Goal: Task Accomplishment & Management: Complete application form

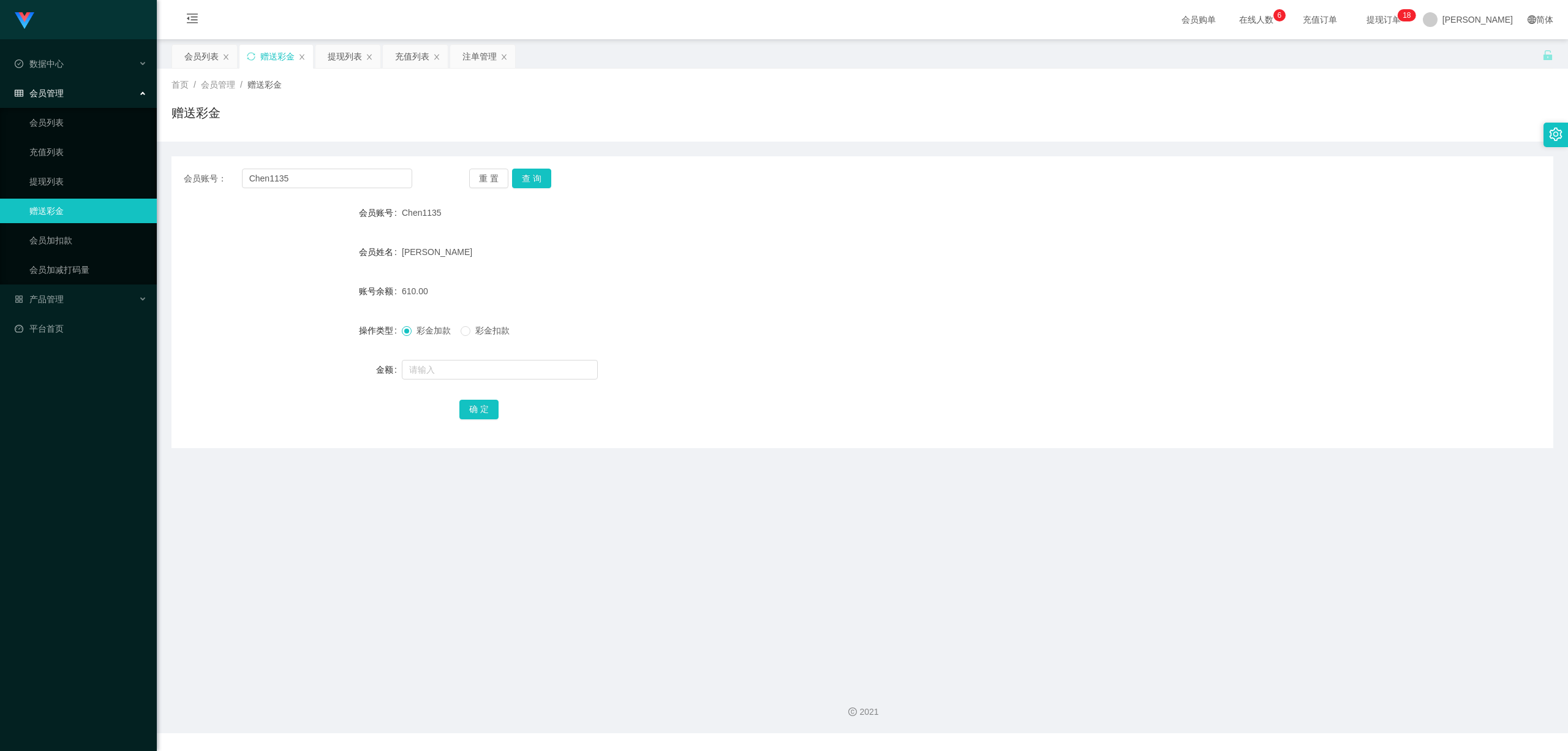
click at [482, 182] on button "重 置" at bounding box center [489, 178] width 39 height 20
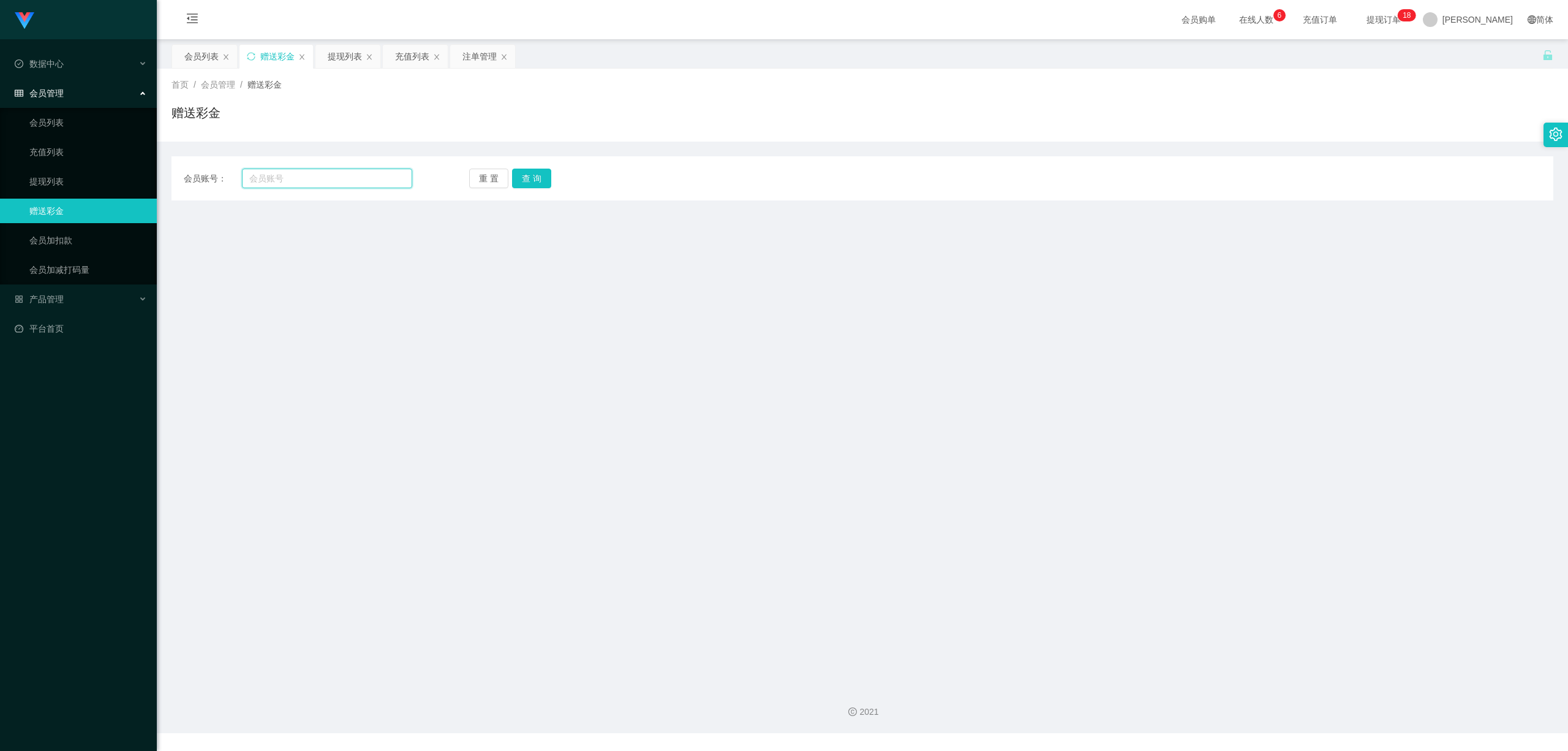
click at [334, 172] on input "text" at bounding box center [328, 178] width 171 height 20
paste input "Chen1135"
type input "Chen1135"
click at [537, 182] on button "查 询" at bounding box center [532, 178] width 39 height 20
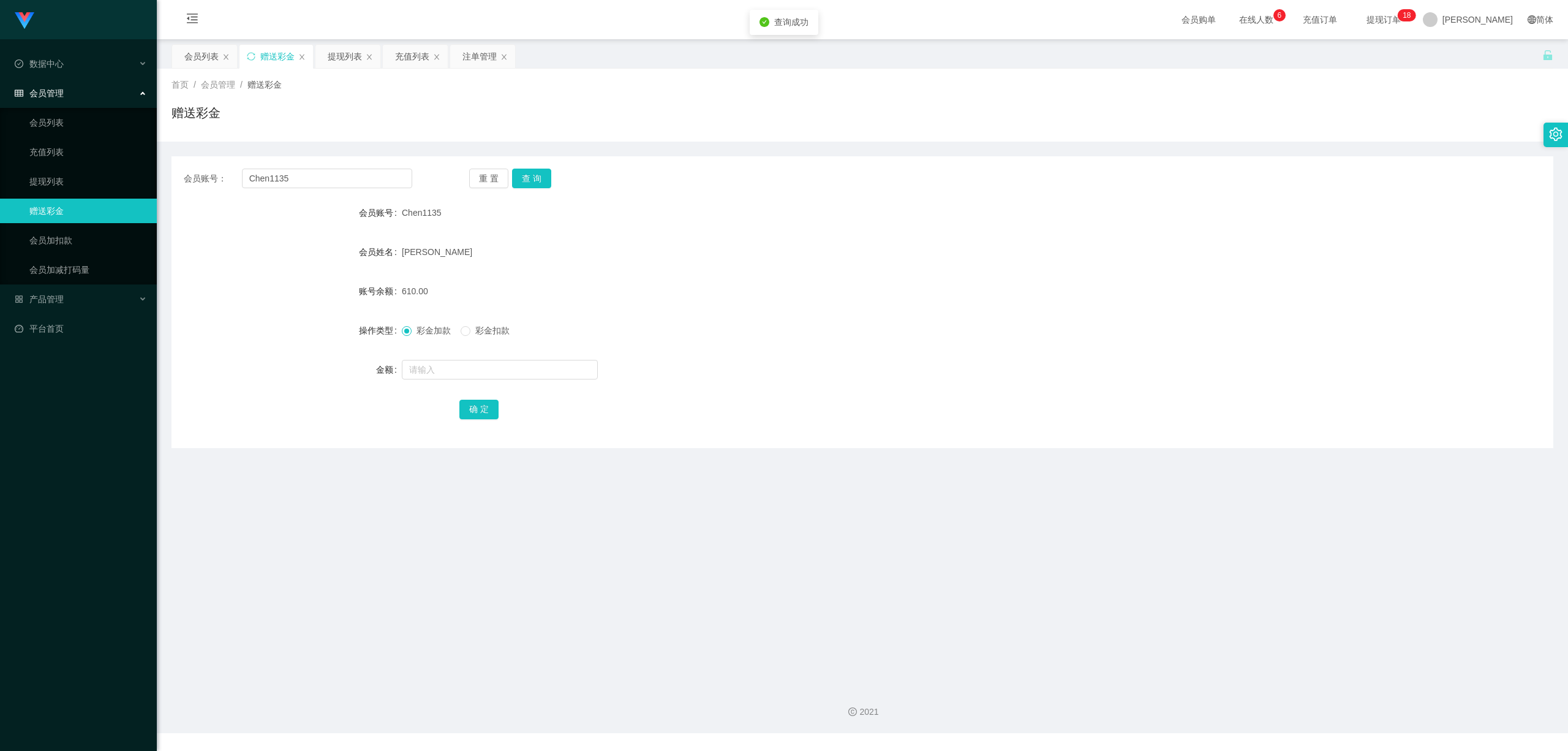
drag, startPoint x: 440, startPoint y: 385, endPoint x: 452, endPoint y: 370, distance: 19.2
click at [441, 385] on form "会员账号 Chen1135 会员姓名 Chen Hian Fatt 账号余额 610.00 操作类型 彩金加款 彩金扣款 金额 确 定" at bounding box center [862, 311] width 1382 height 221
click at [452, 370] on input "text" at bounding box center [499, 369] width 196 height 20
type input "16"
click at [480, 417] on button "确 定" at bounding box center [478, 409] width 39 height 20
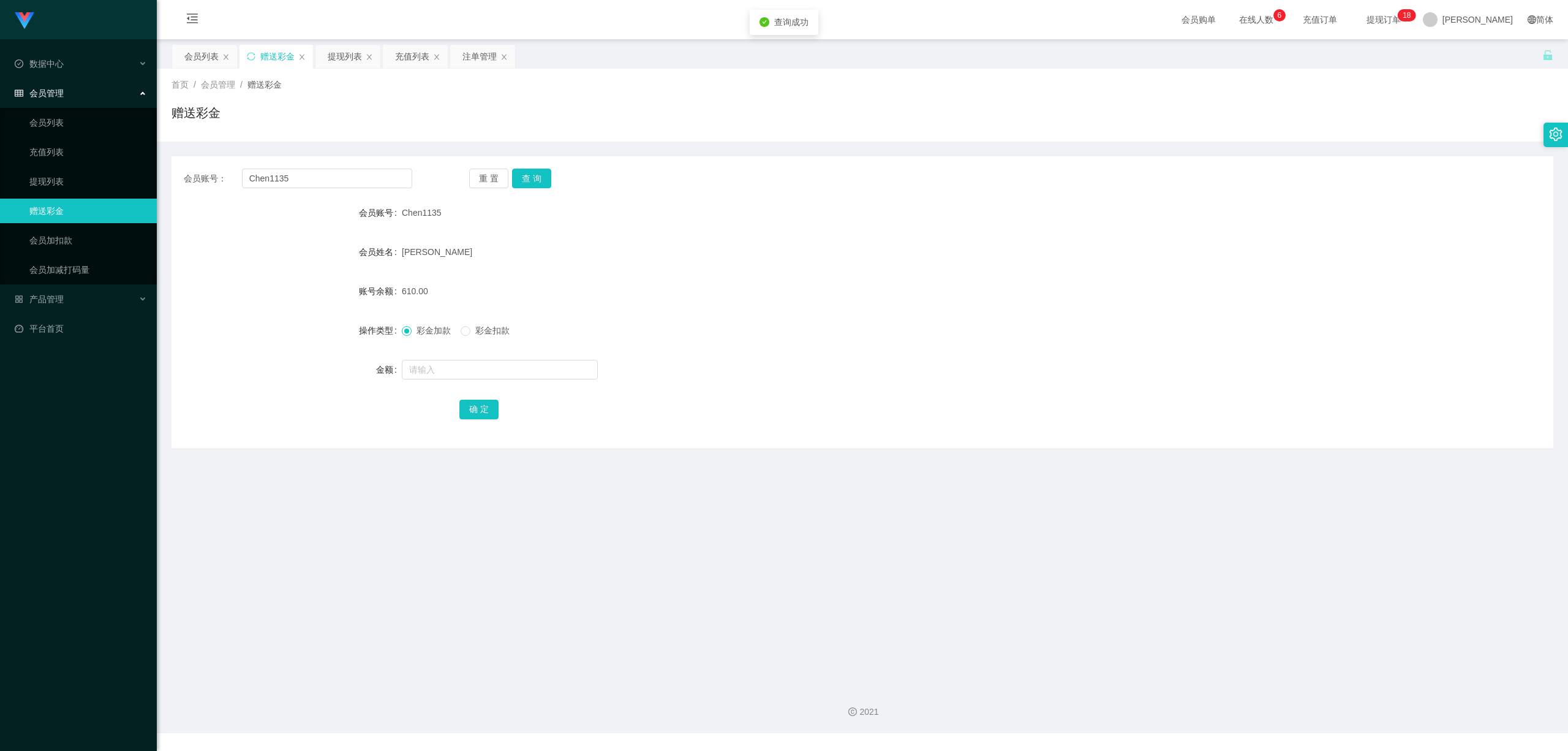
click at [547, 479] on main "关闭左侧 关闭右侧 关闭其它 刷新页面 会员列表 赠送彩金 提现列表 充值列表 注单管理 首页 / 会员管理 / 赠送彩金 / 赠送彩金 会员账号： Chen…" at bounding box center [862, 357] width 1412 height 637
click at [342, 57] on div "提现列表" at bounding box center [345, 57] width 34 height 23
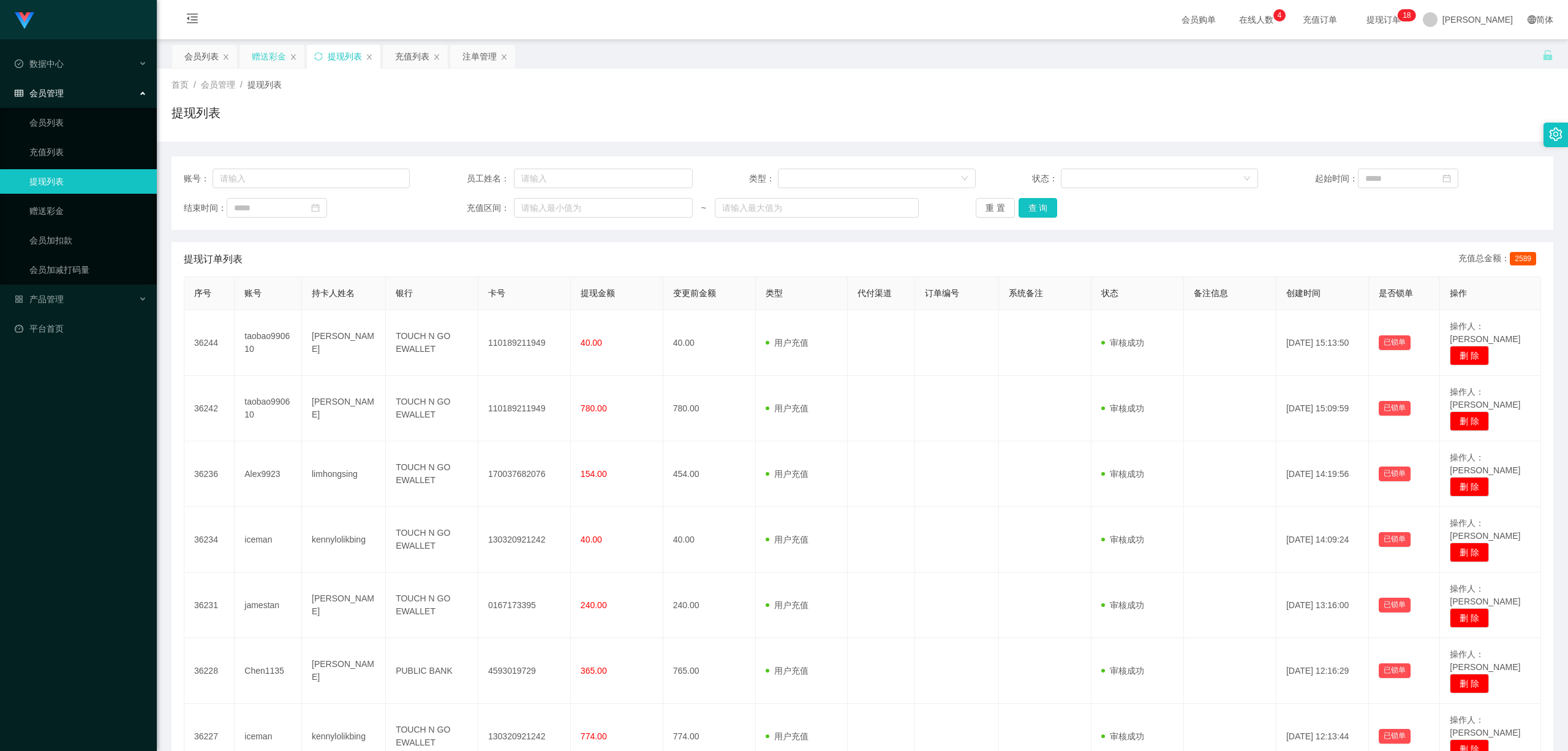
drag, startPoint x: 283, startPoint y: 57, endPoint x: 273, endPoint y: 57, distance: 10.0
click at [280, 57] on div "赠送彩金" at bounding box center [269, 57] width 34 height 23
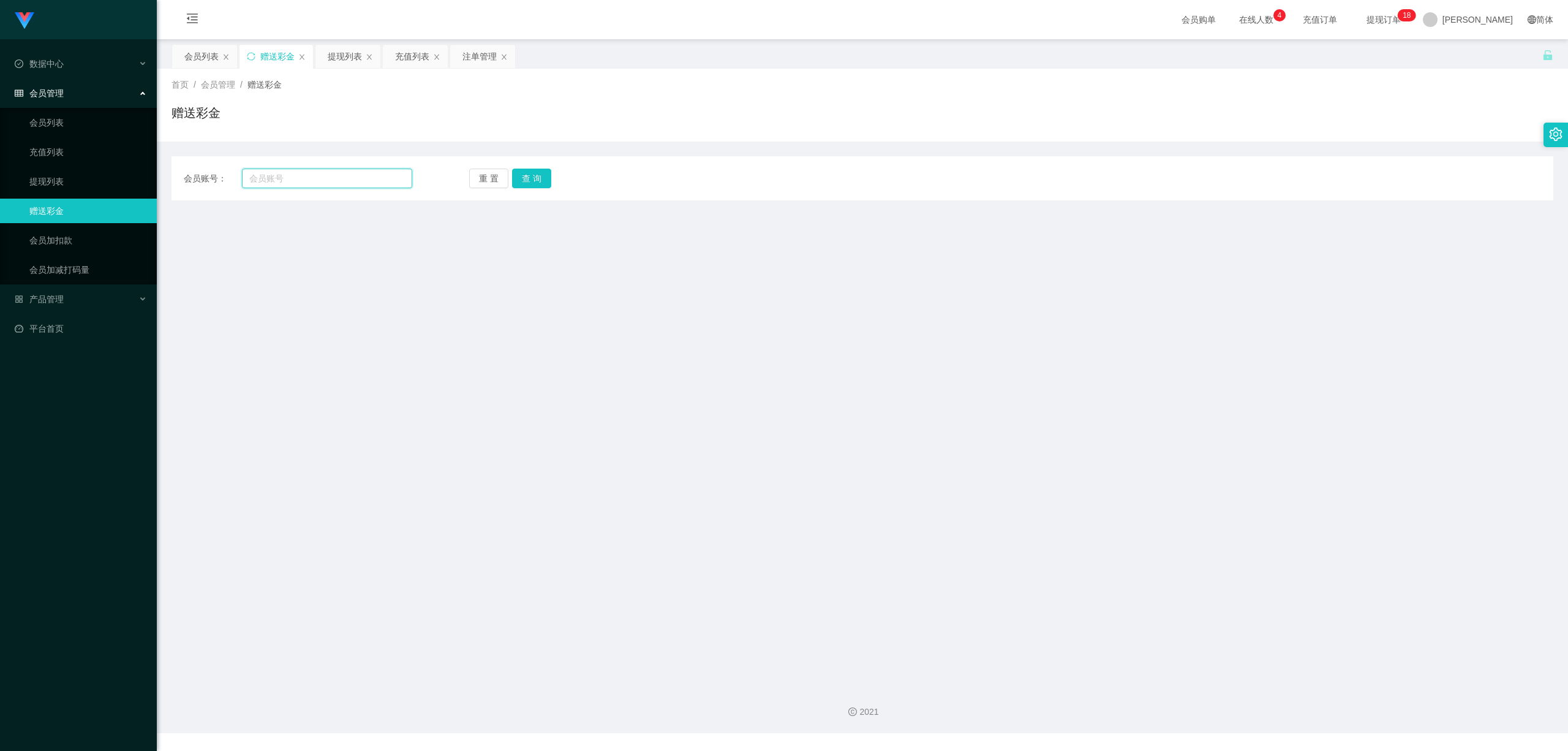
click at [303, 177] on input "text" at bounding box center [328, 178] width 171 height 20
paste input "Chen1135"
type input "Chen1135"
click at [550, 182] on div "重 置 查 询" at bounding box center [583, 178] width 229 height 20
click at [544, 182] on button "查 询" at bounding box center [532, 178] width 39 height 20
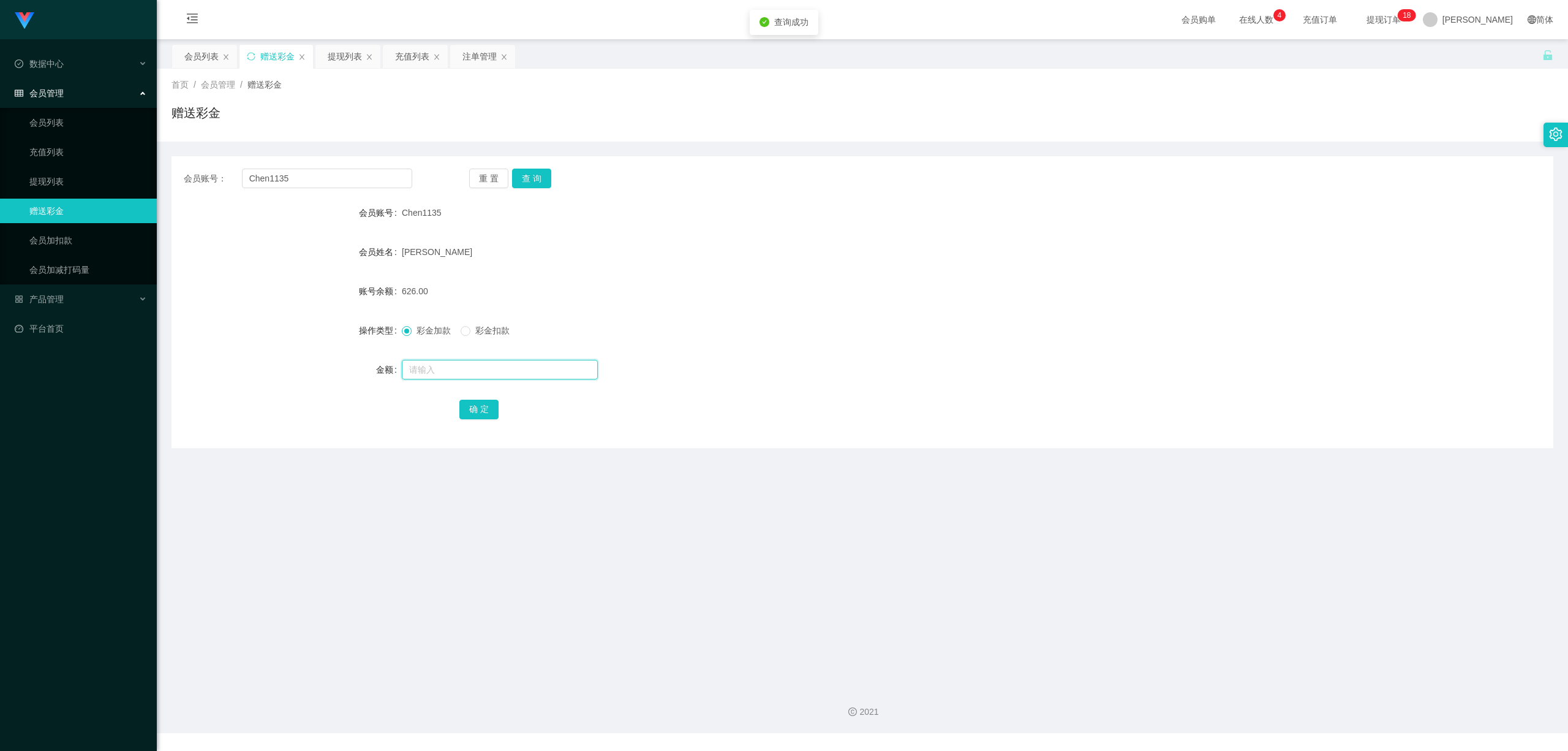
click at [424, 378] on input "text" at bounding box center [499, 369] width 196 height 20
type input "8"
click at [463, 412] on button "确 定" at bounding box center [478, 409] width 39 height 20
click at [613, 507] on main "关闭左侧 关闭右侧 关闭其它 刷新页面 会员列表 赠送彩金 提现列表 充值列表 注单管理 首页 / 会员管理 / 赠送彩金 / 赠送彩金 会员账号： Chen…" at bounding box center [862, 357] width 1412 height 637
click at [349, 63] on div "提现列表" at bounding box center [345, 57] width 34 height 23
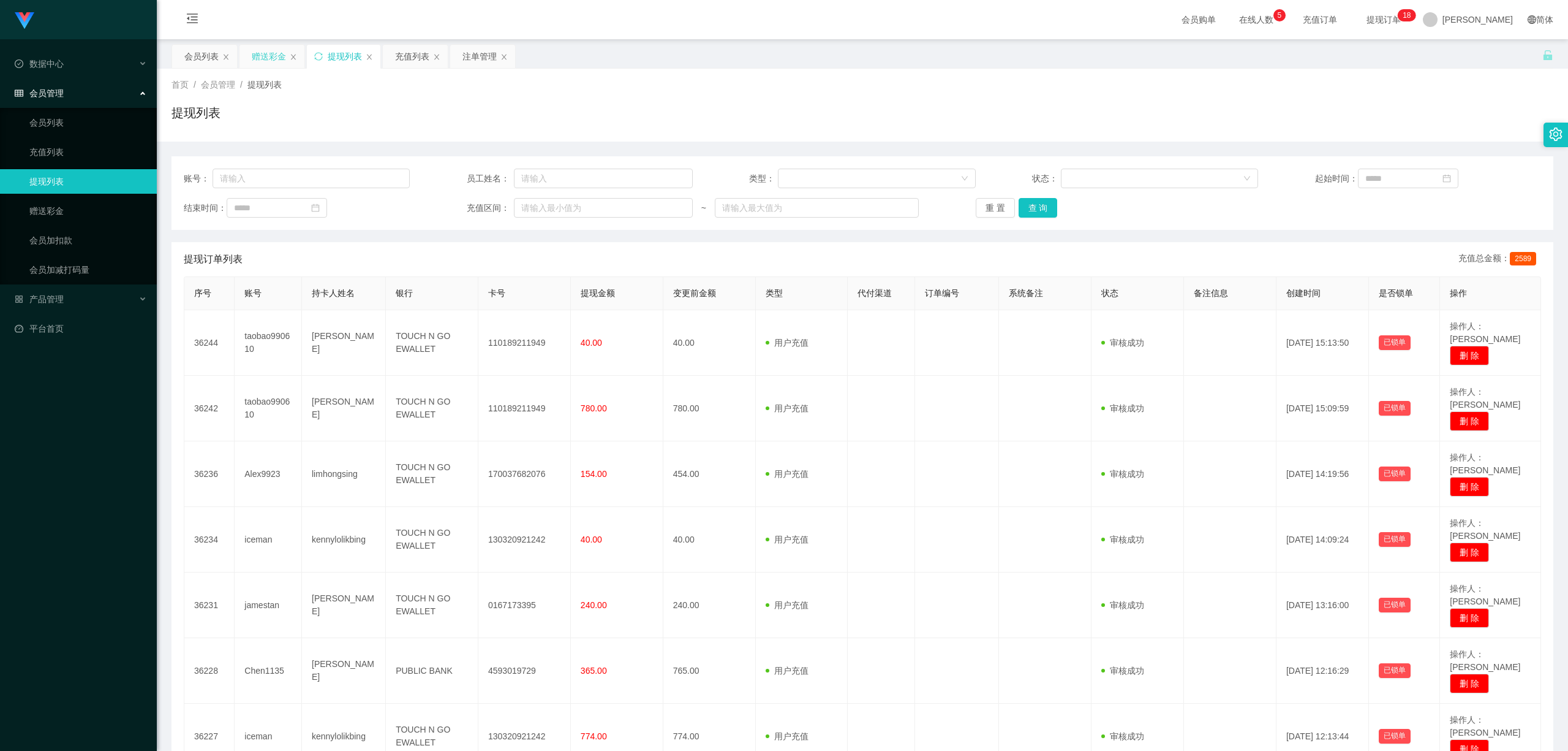
click at [267, 57] on div "赠送彩金" at bounding box center [269, 57] width 34 height 23
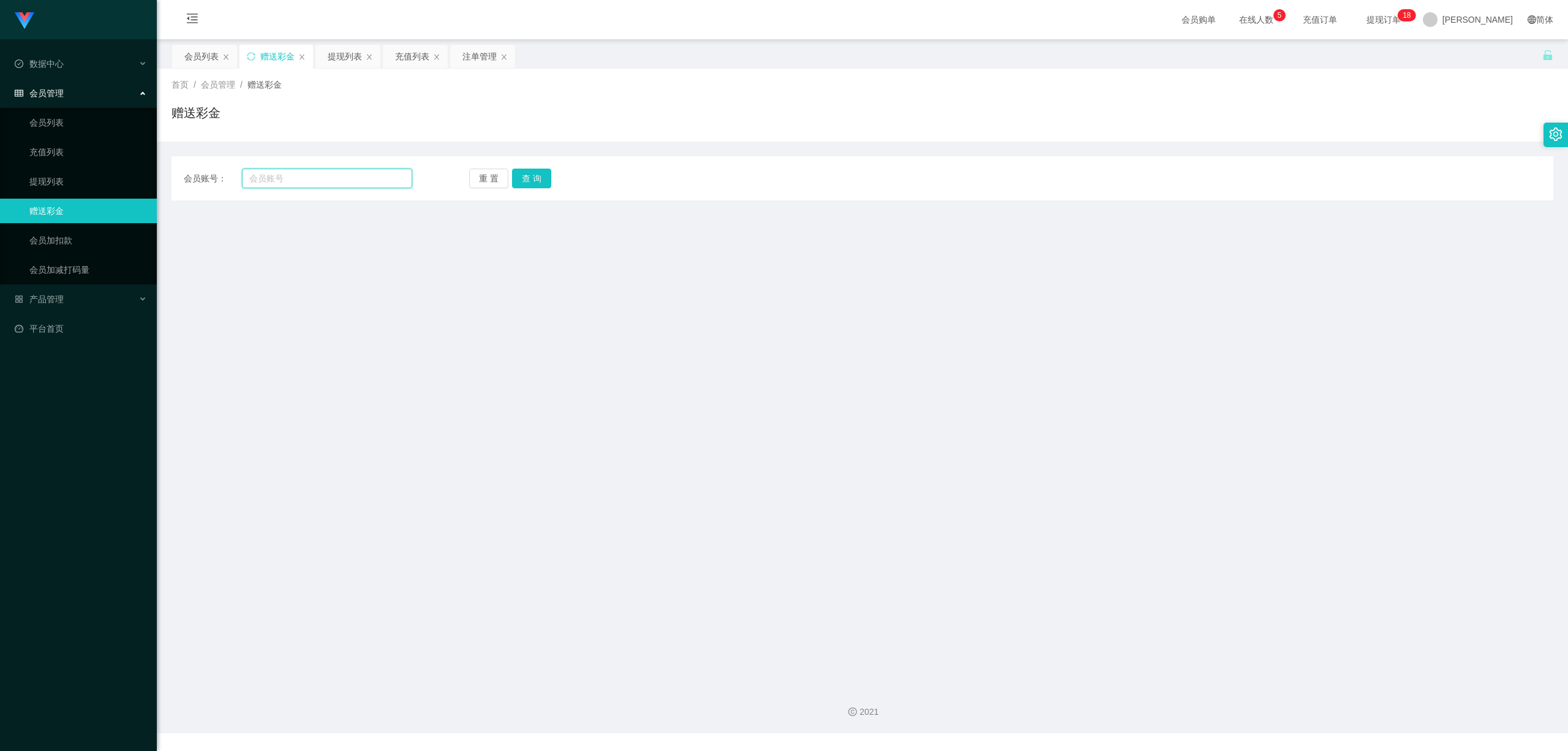
click at [321, 177] on input "text" at bounding box center [328, 178] width 171 height 20
paste input "Chen1135"
type input "Chen1135"
click at [539, 175] on button "查 询" at bounding box center [532, 178] width 39 height 20
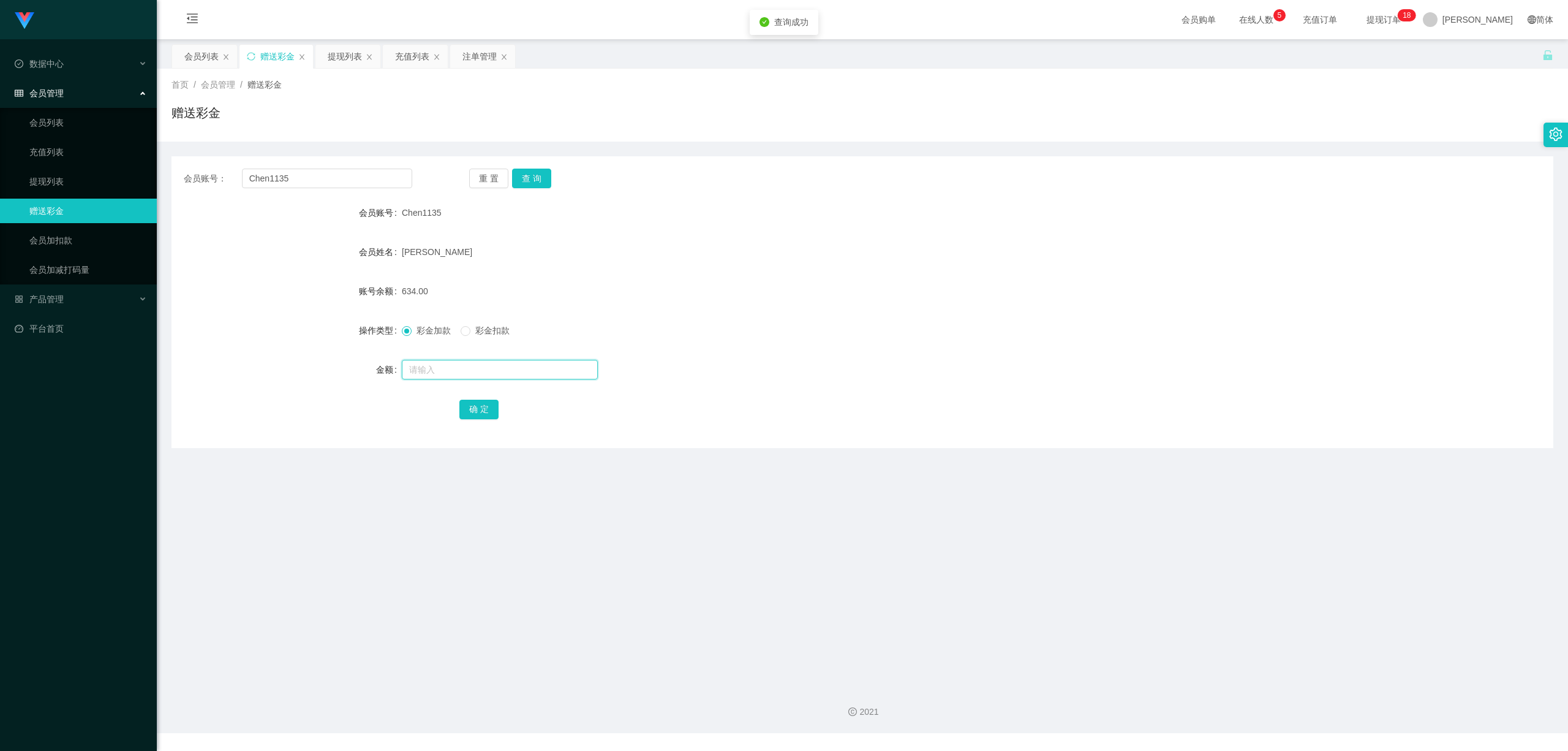
click at [448, 376] on input "text" at bounding box center [499, 369] width 196 height 20
type input "8"
click at [482, 412] on button "确 定" at bounding box center [478, 409] width 39 height 20
click at [596, 476] on main "关闭左侧 关闭右侧 关闭其它 刷新页面 会员列表 赠送彩金 提现列表 充值列表 注单管理 首页 / 会员管理 / 赠送彩金 / 赠送彩金 会员账号： Chen…" at bounding box center [862, 357] width 1412 height 637
click at [485, 178] on button "重 置" at bounding box center [489, 178] width 39 height 20
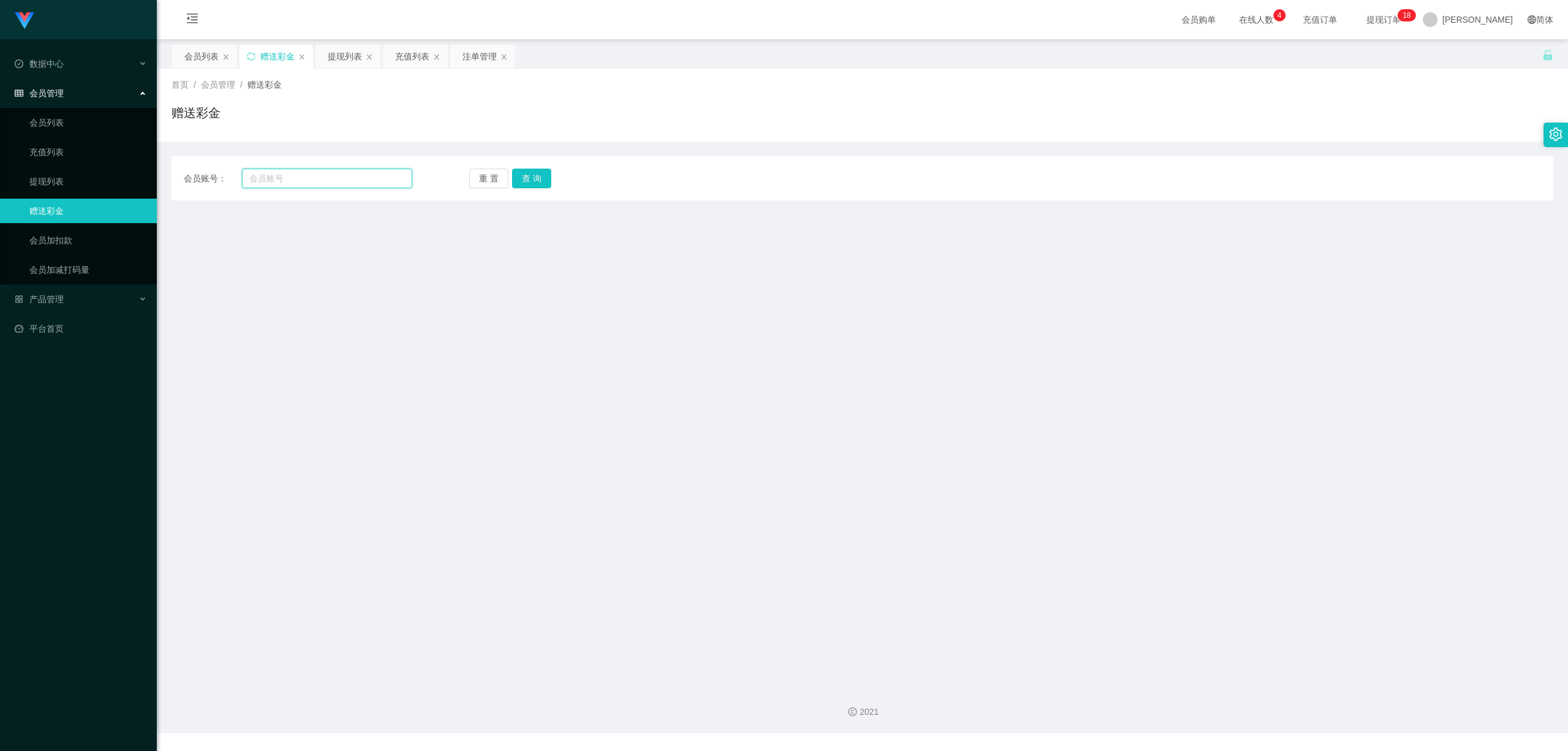
click at [359, 187] on input "text" at bounding box center [328, 178] width 171 height 20
paste input "Chen1135"
type input "Chen1135"
click at [529, 174] on button "查 询" at bounding box center [532, 178] width 39 height 20
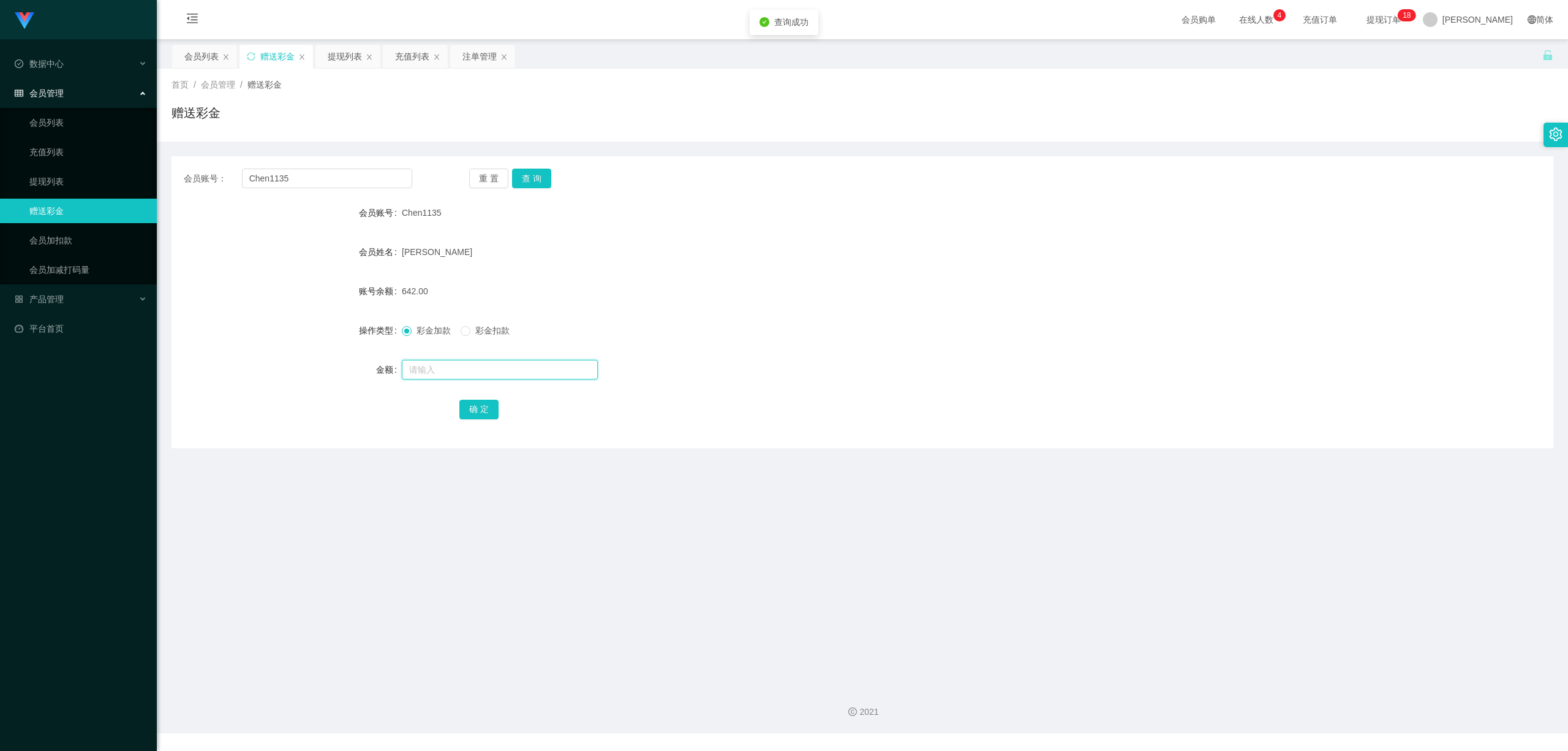
click at [441, 376] on input "text" at bounding box center [499, 369] width 196 height 20
type input "8"
click at [483, 398] on div "确 定" at bounding box center [862, 409] width 807 height 25
click at [490, 408] on button "确 定" at bounding box center [478, 409] width 39 height 20
drag, startPoint x: 691, startPoint y: 450, endPoint x: 853, endPoint y: 366, distance: 182.5
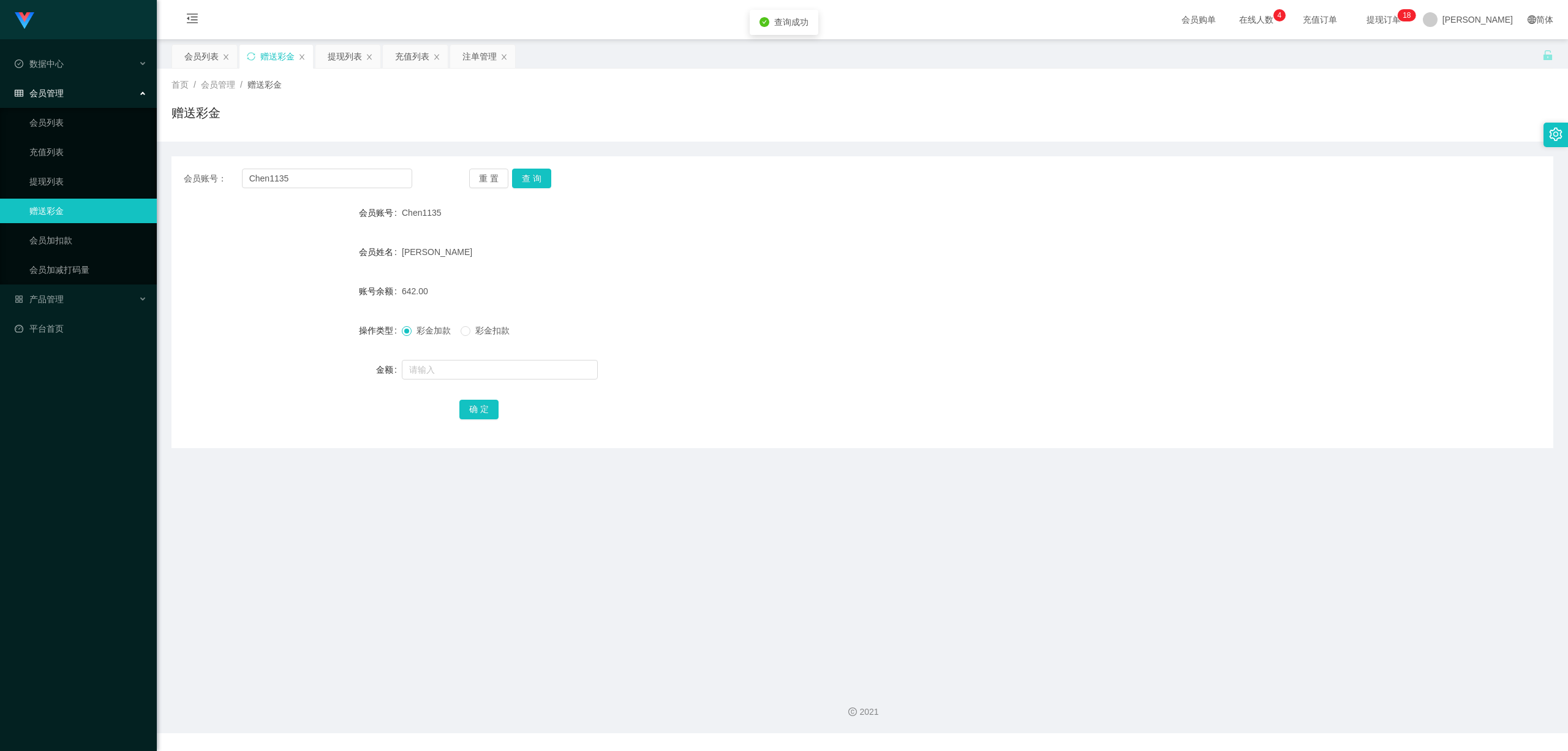
click at [694, 451] on main "关闭左侧 关闭右侧 关闭其它 刷新页面 会员列表 赠送彩金 提现列表 充值列表 注单管理 首页 / 会员管理 / 赠送彩金 / 赠送彩金 会员账号： Chen…" at bounding box center [862, 357] width 1412 height 637
drag, startPoint x: 342, startPoint y: 63, endPoint x: 330, endPoint y: 55, distance: 14.4
click at [343, 63] on div "提现列表" at bounding box center [345, 57] width 34 height 23
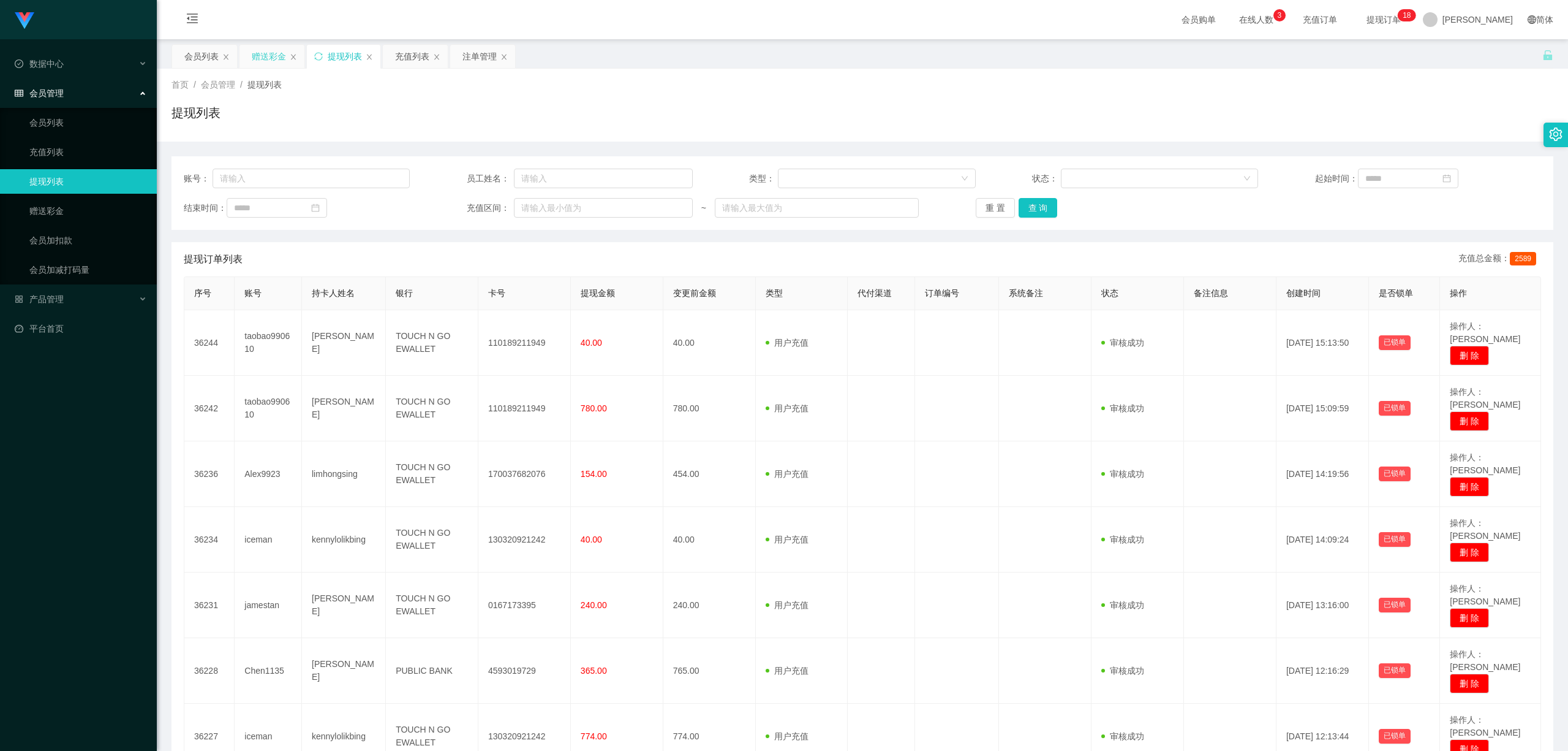
click at [262, 55] on div "赠送彩金" at bounding box center [269, 57] width 34 height 23
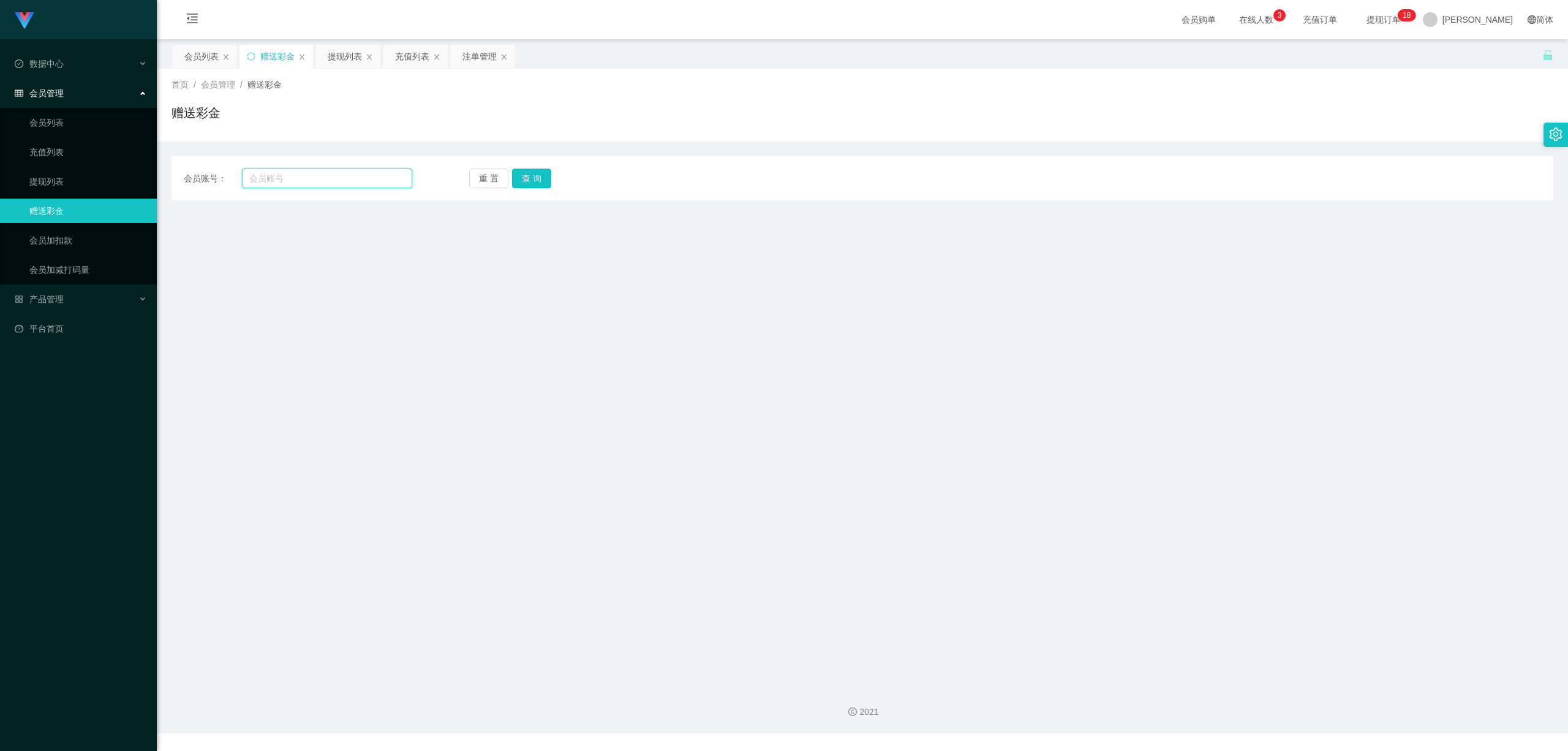
click at [353, 175] on input "text" at bounding box center [328, 178] width 171 height 20
paste input "Manhoe"
type input "Manhoe"
click at [530, 179] on button "查 询" at bounding box center [532, 178] width 39 height 20
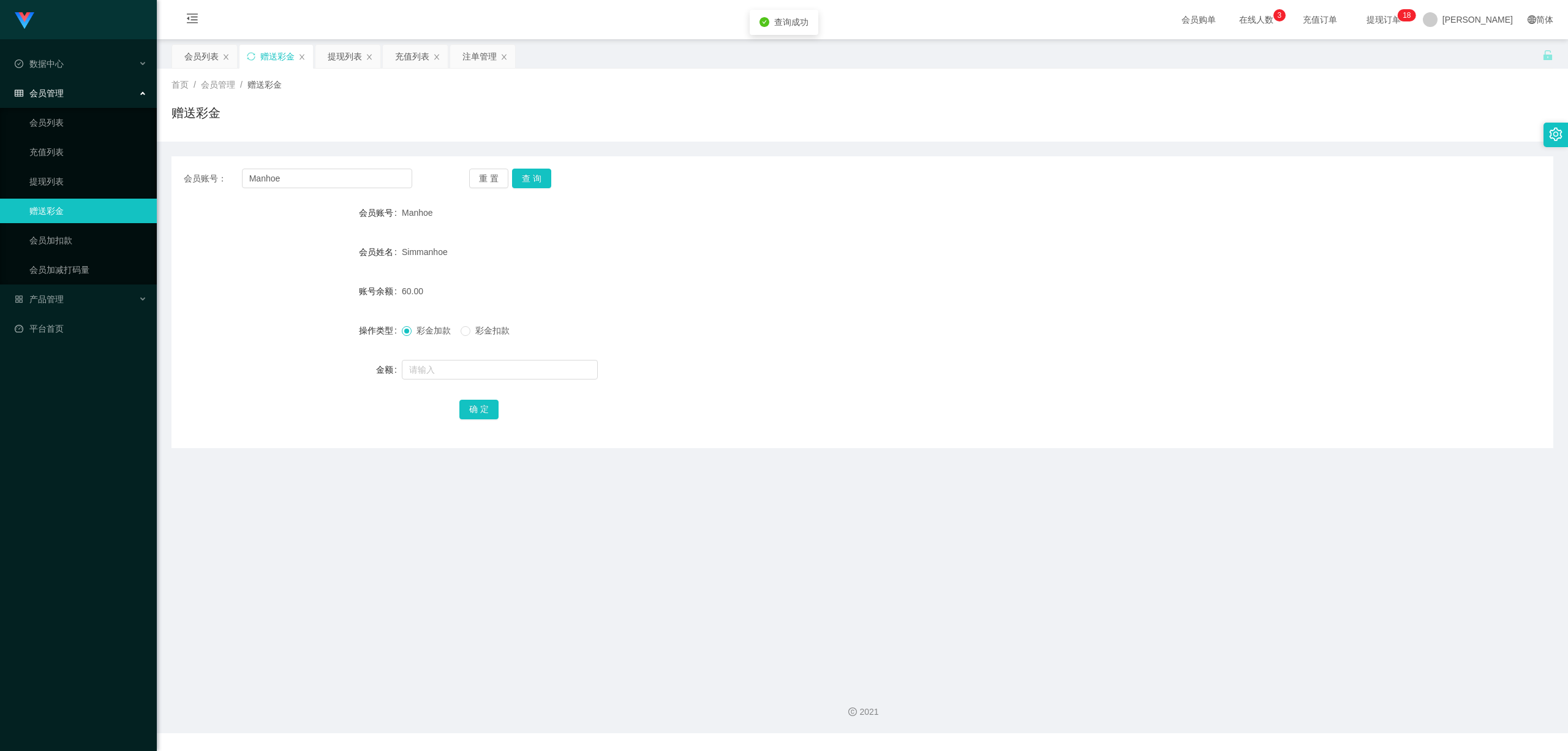
click at [473, 381] on div at bounding box center [805, 369] width 807 height 25
click at [479, 368] on input "text" at bounding box center [499, 369] width 196 height 20
type input "10"
click at [469, 407] on button "确 定" at bounding box center [478, 409] width 39 height 20
drag, startPoint x: 645, startPoint y: 513, endPoint x: 1374, endPoint y: 3, distance: 889.7
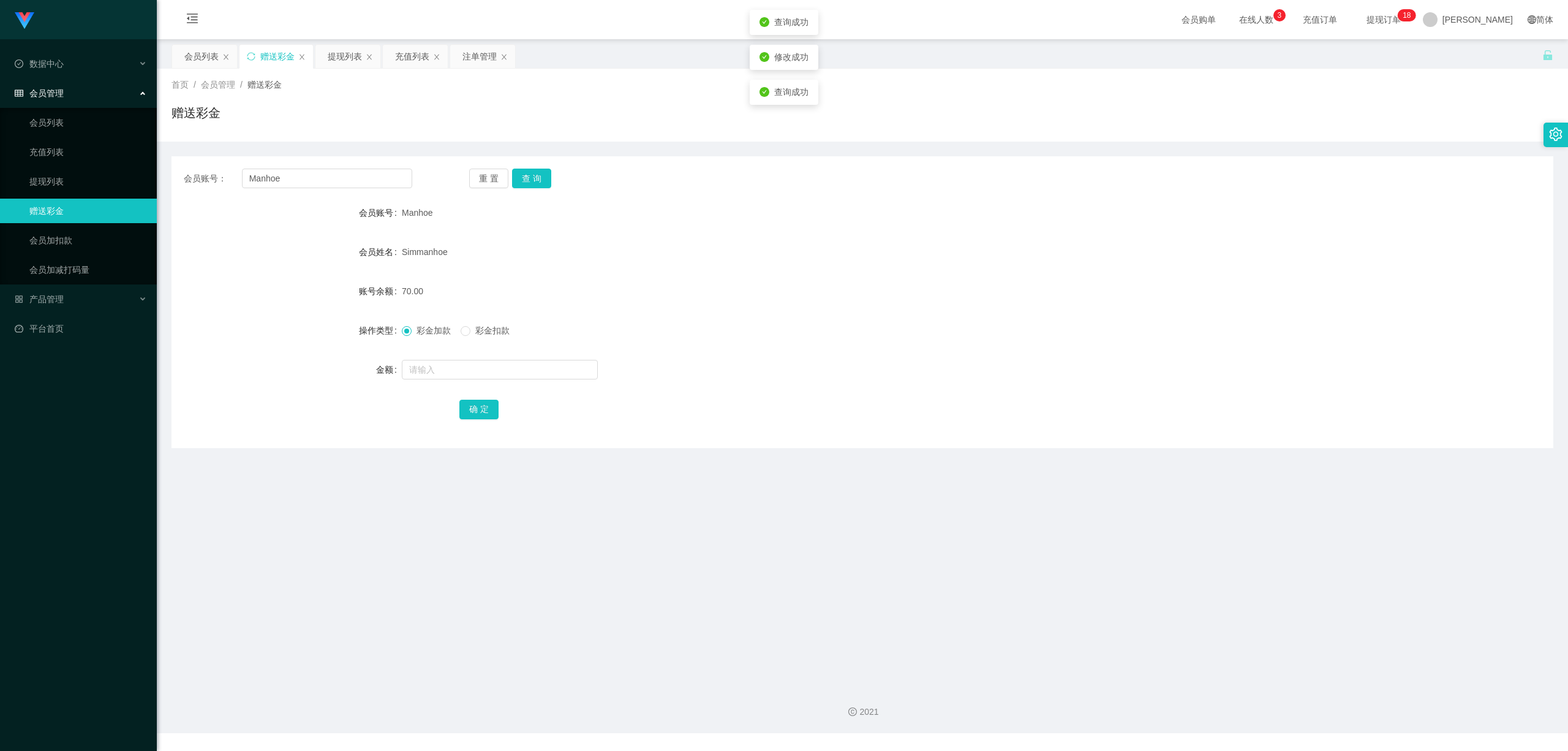
click at [660, 501] on main "关闭左侧 关闭右侧 关闭其它 刷新页面 会员列表 赠送彩金 提现列表 充值列表 注单管理 首页 / 会员管理 / 赠送彩金 / 赠送彩金 会员账号： Manh…" at bounding box center [862, 357] width 1412 height 637
click at [464, 180] on div "会员账号： Manhoe 重 置 查 询" at bounding box center [862, 178] width 1382 height 20
drag, startPoint x: 495, startPoint y: 180, endPoint x: 371, endPoint y: 183, distance: 124.0
click at [483, 184] on button "重 置" at bounding box center [489, 178] width 39 height 20
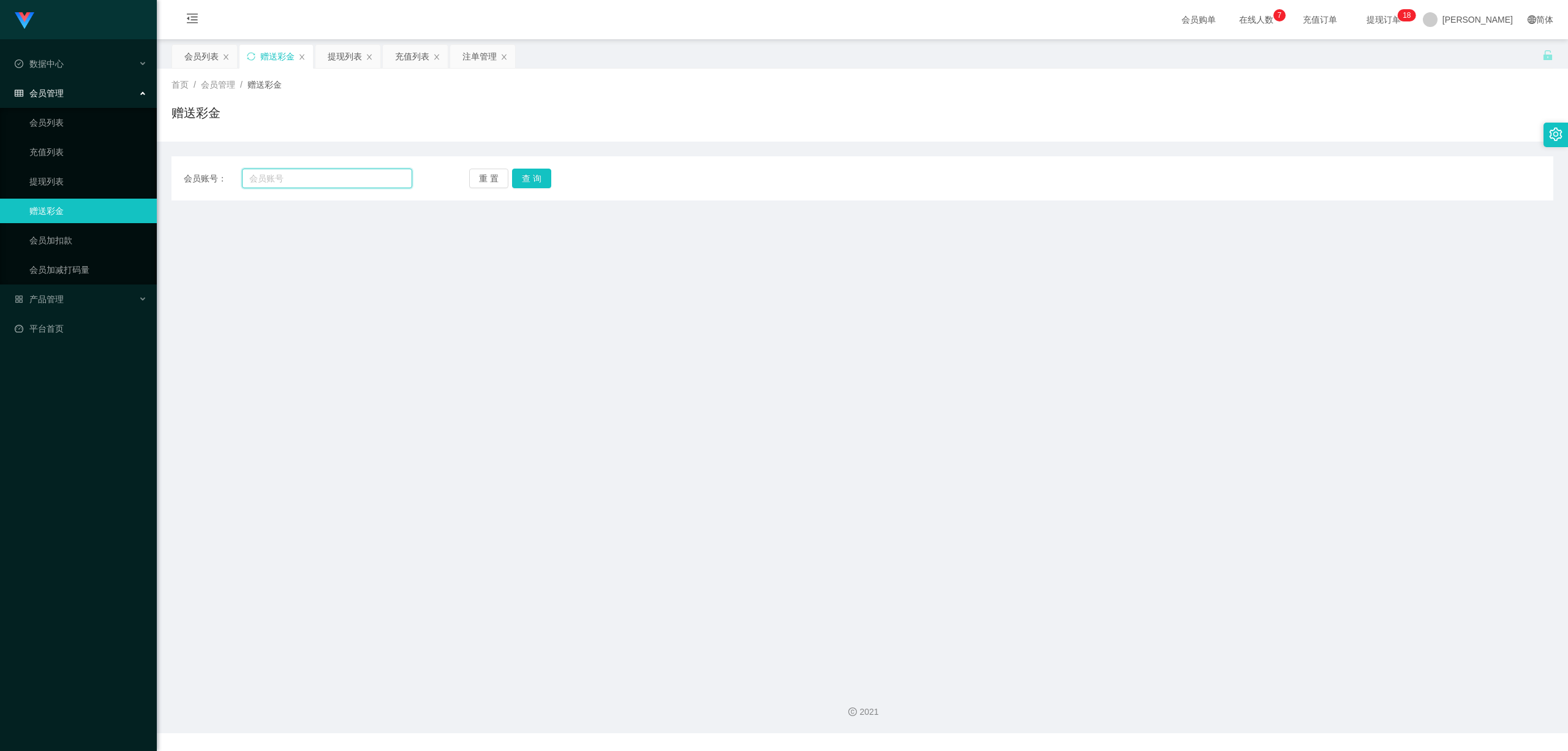
click at [371, 183] on input "text" at bounding box center [328, 178] width 171 height 20
paste input "Chen1135"
type input "Chen1135"
click at [519, 178] on button "查 询" at bounding box center [532, 178] width 39 height 20
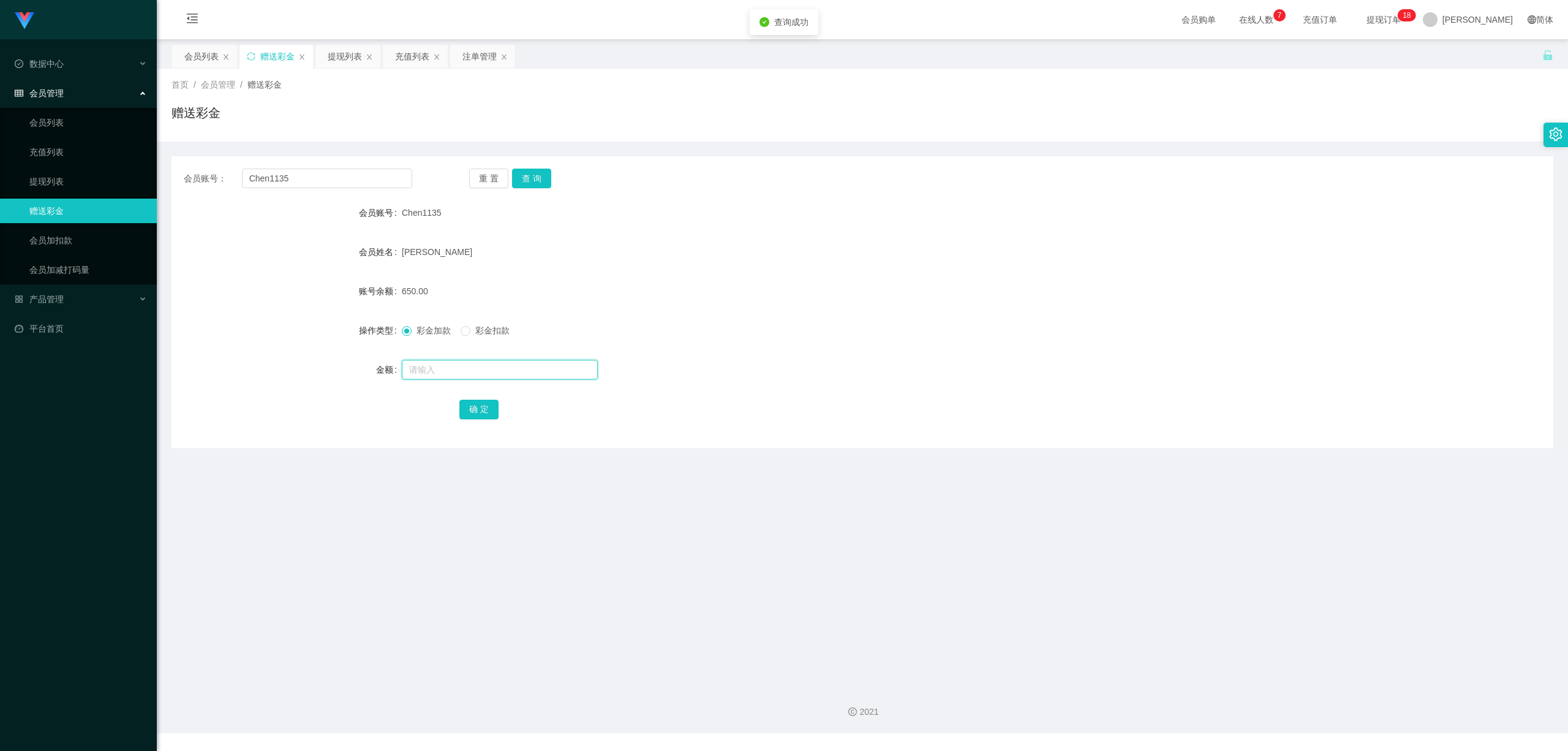
click at [437, 371] on input "text" at bounding box center [499, 369] width 196 height 20
type input "8"
drag, startPoint x: 480, startPoint y: 410, endPoint x: 542, endPoint y: 470, distance: 86.3
click at [480, 410] on button "确 定" at bounding box center [478, 409] width 39 height 20
drag, startPoint x: 651, startPoint y: 552, endPoint x: 1275, endPoint y: 203, distance: 715.0
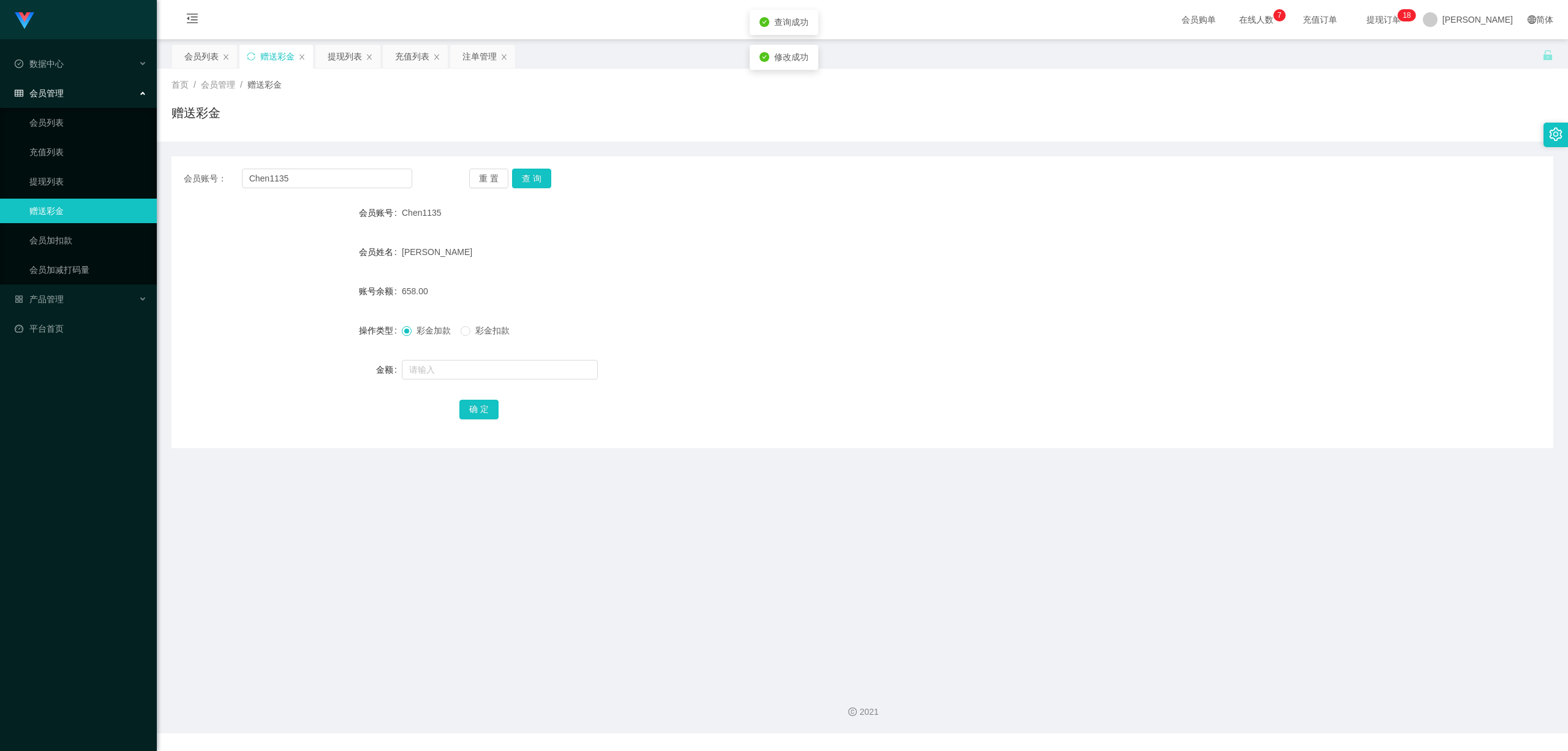
click at [656, 545] on main "关闭左侧 关闭右侧 关闭其它 刷新页面 会员列表 赠送彩金 提现列表 充值列表 注单管理 首页 / 会员管理 / 赠送彩金 / 赠送彩金 会员账号： Chen…" at bounding box center [862, 357] width 1412 height 637
click at [478, 178] on button "重 置" at bounding box center [489, 178] width 39 height 20
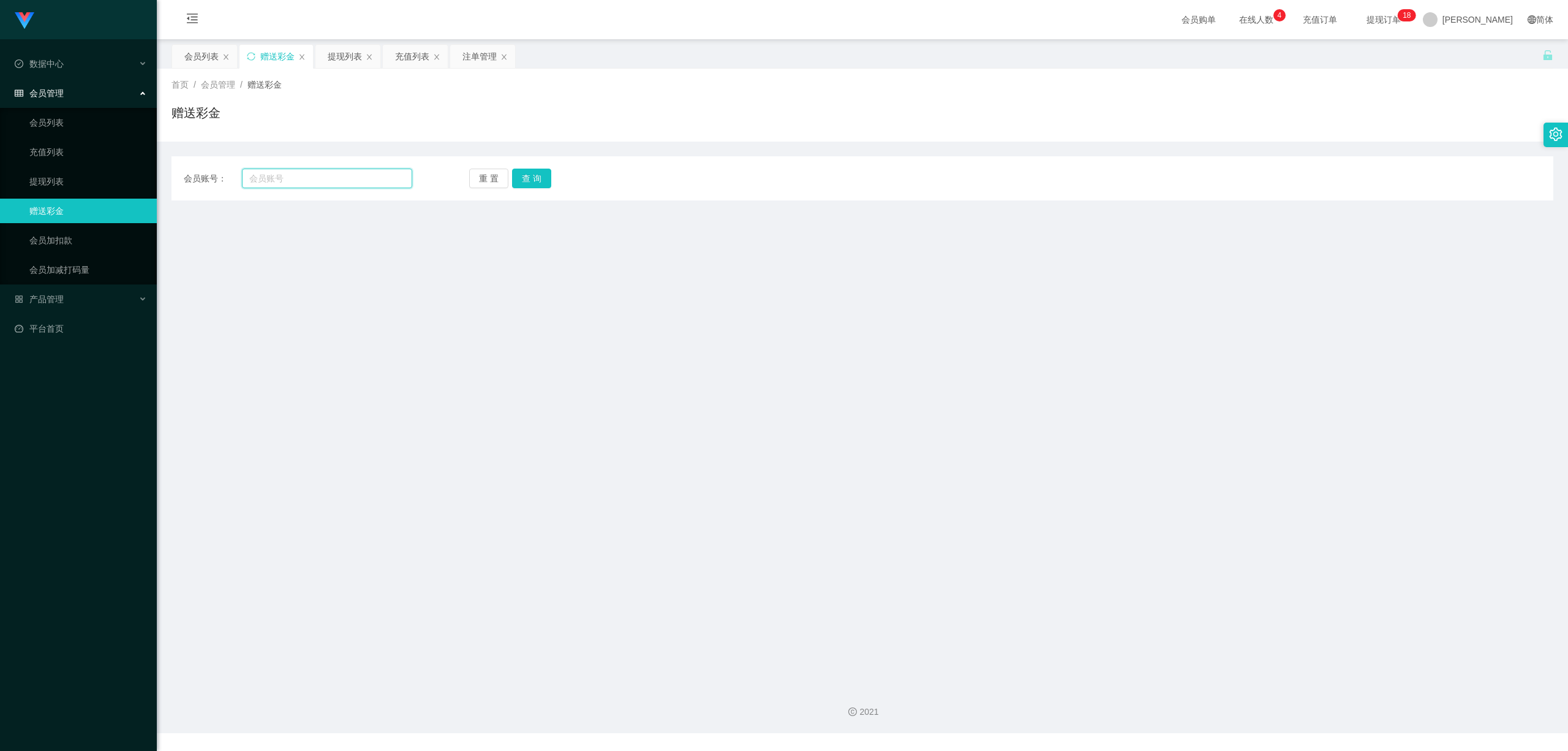
click at [338, 177] on input "text" at bounding box center [328, 178] width 171 height 20
paste input "Chen1135"
type input "Chen1135"
click at [525, 182] on button "查 询" at bounding box center [532, 178] width 39 height 20
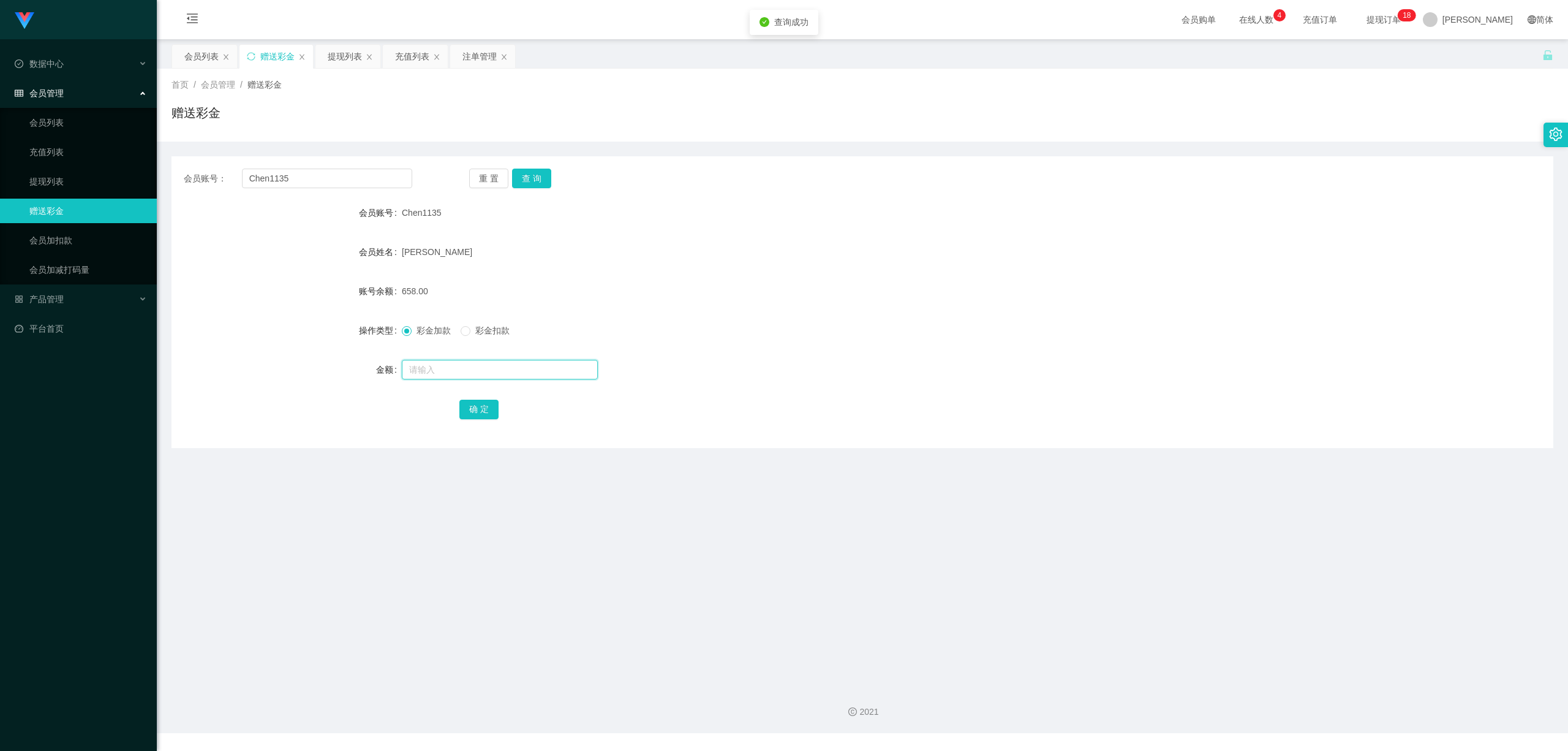
click at [430, 376] on input "text" at bounding box center [499, 369] width 196 height 20
type input "8"
click at [473, 416] on button "确 定" at bounding box center [478, 409] width 39 height 20
click at [635, 478] on main "关闭左侧 关闭右侧 关闭其它 刷新页面 会员列表 赠送彩金 提现列表 充值列表 注单管理 首页 / 会员管理 / 赠送彩金 / 赠送彩金 会员账号： Chen…" at bounding box center [862, 357] width 1412 height 637
drag, startPoint x: 354, startPoint y: 55, endPoint x: 243, endPoint y: 27, distance: 114.5
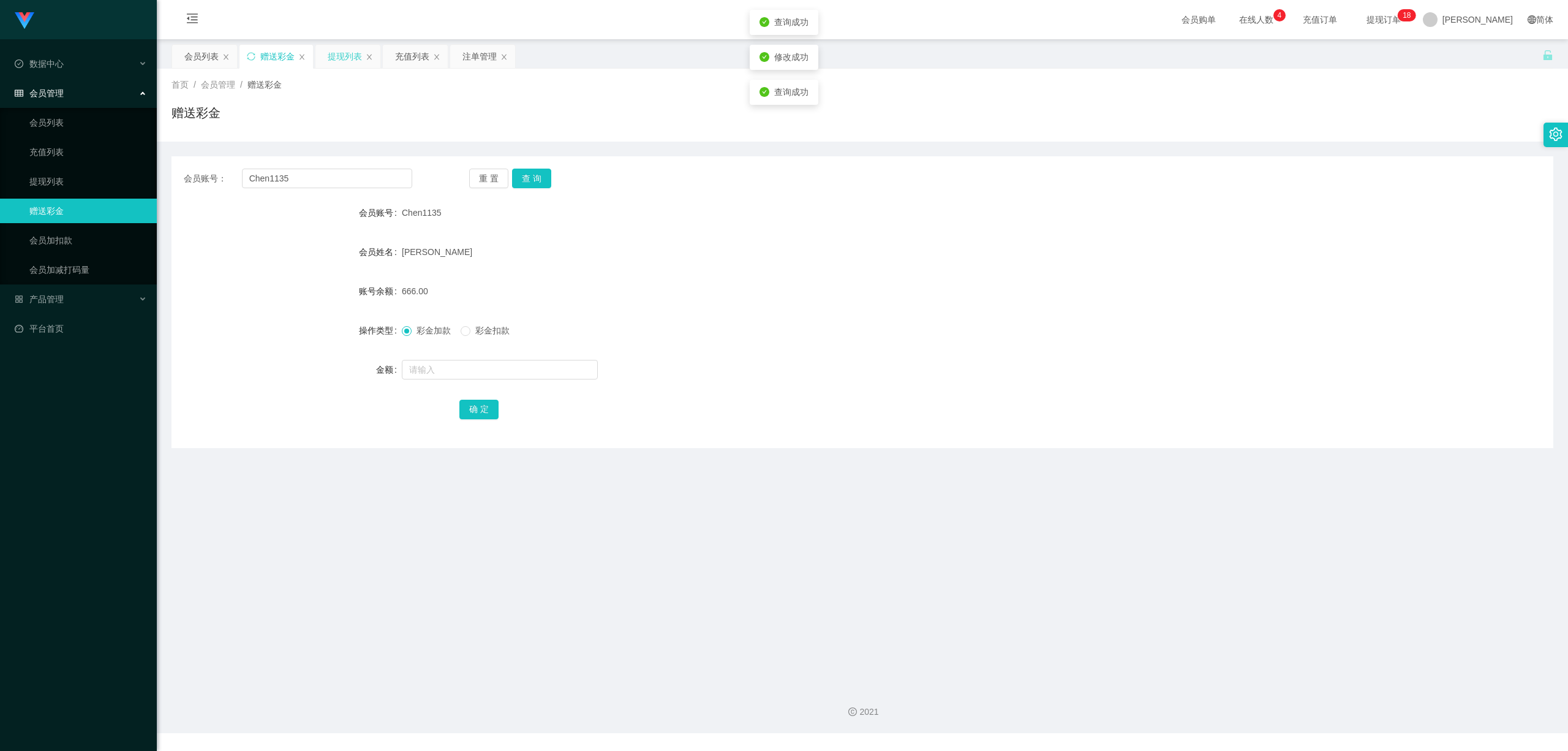
click at [353, 55] on div "提现列表" at bounding box center [345, 57] width 34 height 23
